Goal: Information Seeking & Learning: Learn about a topic

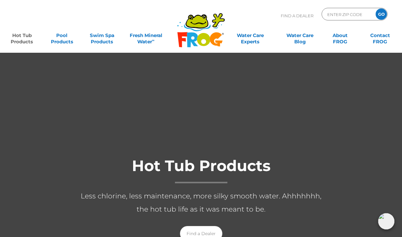
click at [352, 14] on input "ENTER ZIP CODE" at bounding box center [347, 14] width 42 height 9
click at [14, 39] on link "Hot Tub Products" at bounding box center [21, 35] width 31 height 13
type input "ENTER ZIP CODE"
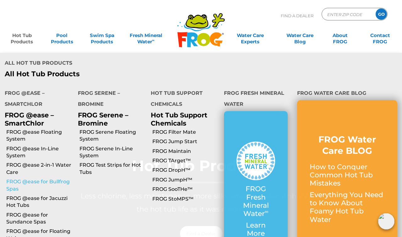
click at [13, 178] on link "FROG @ease for Bullfrog Spas" at bounding box center [39, 185] width 67 height 14
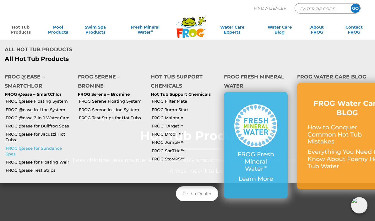
click at [20, 145] on link "FROG @ease for Sundance Spas" at bounding box center [39, 150] width 67 height 11
click at [23, 131] on link "FROG @ease for Jacuzzi Hot Tubs" at bounding box center [39, 136] width 67 height 11
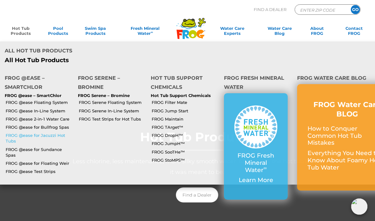
scroll to position [0, 0]
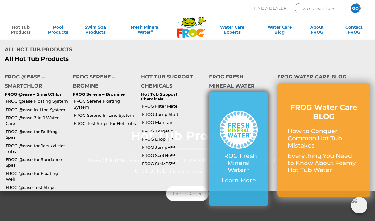
click at [255, 152] on p "FROG Fresh Mineral Water ∞" at bounding box center [238, 162] width 38 height 21
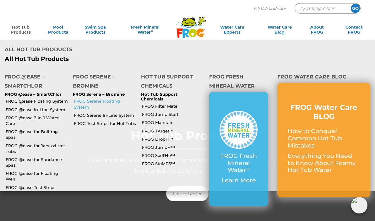
click at [86, 98] on link "FROG Serene Floating System" at bounding box center [105, 103] width 62 height 11
click at [81, 120] on link "FROG Test Strips for Hot Tubs" at bounding box center [105, 123] width 62 height 6
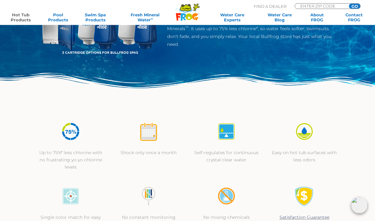
scroll to position [98, 0]
click at [305, 179] on div "Single color match for easy reading – exclusively with FROG @ease Test Strips N…" at bounding box center [187, 211] width 311 height 65
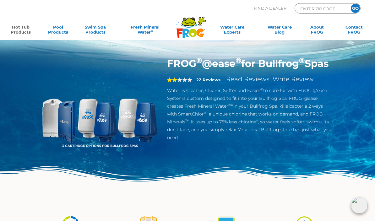
scroll to position [0, 0]
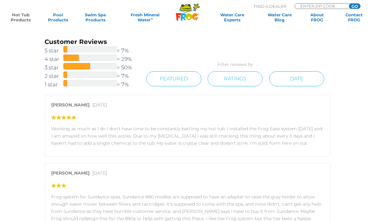
scroll to position [699, 0]
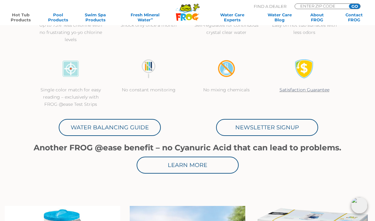
scroll to position [186, 0]
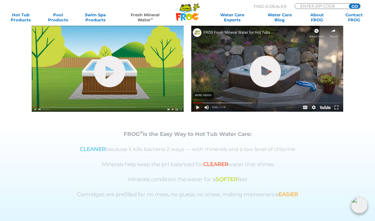
scroll to position [191, 0]
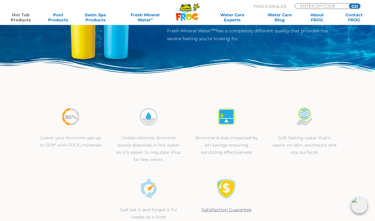
scroll to position [32, 0]
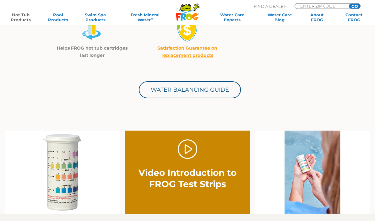
scroll to position [215, 0]
